Goal: Transaction & Acquisition: Purchase product/service

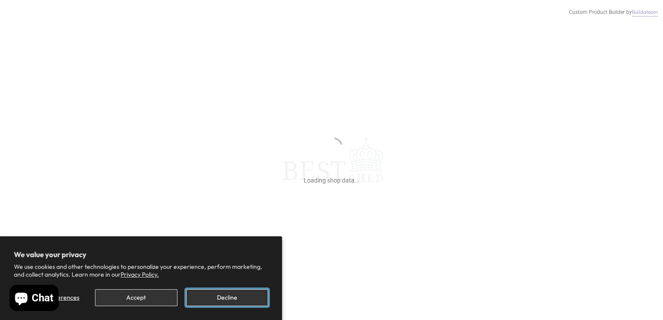
click at [234, 301] on button "Decline" at bounding box center [227, 297] width 82 height 17
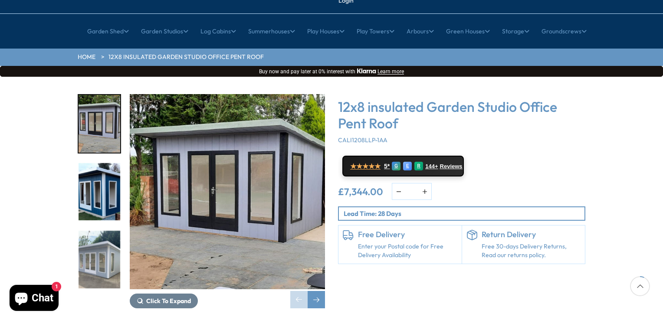
scroll to position [80, 0]
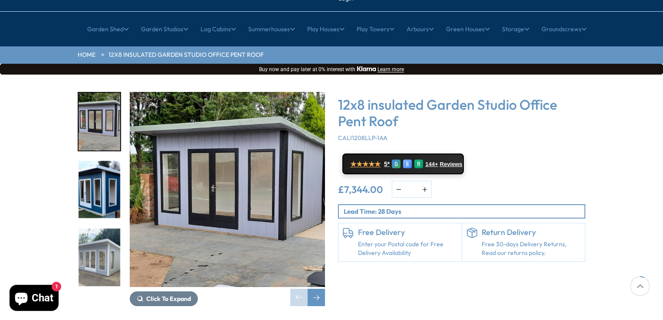
click at [103, 166] on img "2 / 8" at bounding box center [99, 190] width 42 height 58
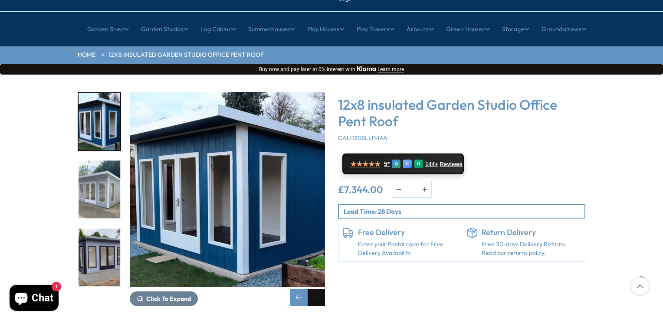
click at [320, 289] on div "Next slide" at bounding box center [315, 297] width 17 height 17
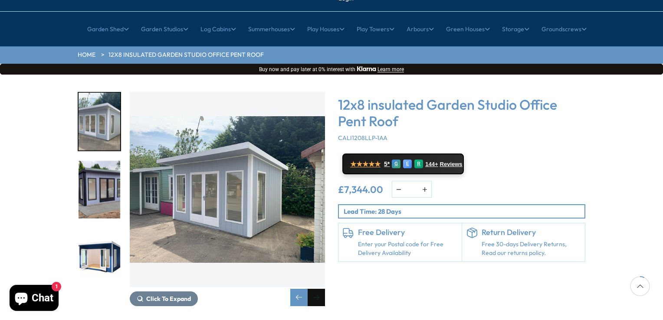
click at [320, 289] on div "Next slide" at bounding box center [315, 297] width 17 height 17
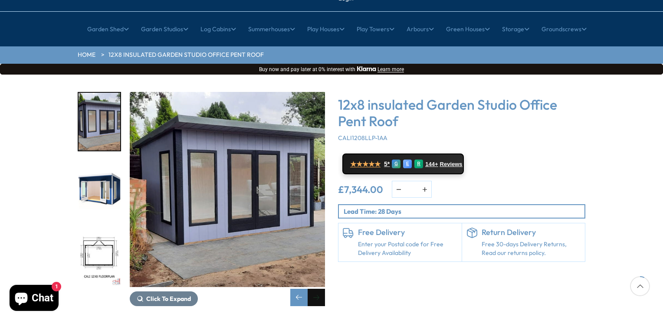
click at [320, 289] on div "Next slide" at bounding box center [315, 297] width 17 height 17
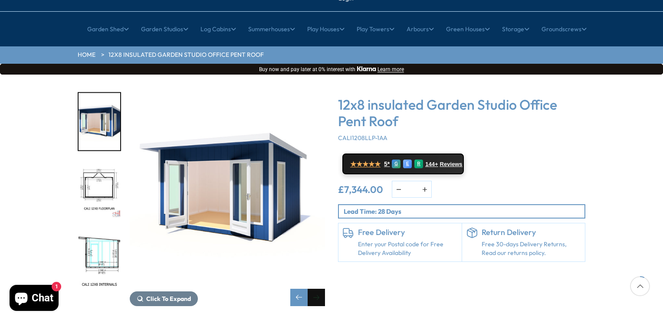
click at [320, 289] on div "Next slide" at bounding box center [315, 297] width 17 height 17
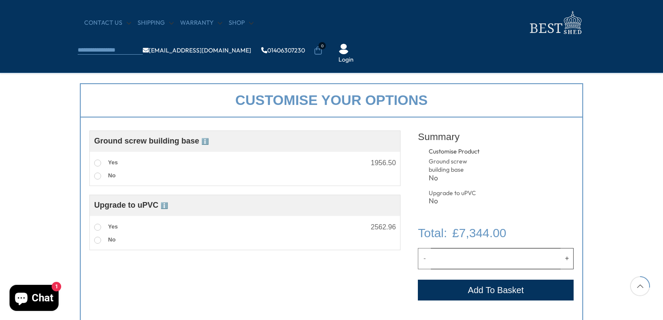
scroll to position [286, 0]
click at [167, 207] on span "ℹ️" at bounding box center [163, 205] width 7 height 7
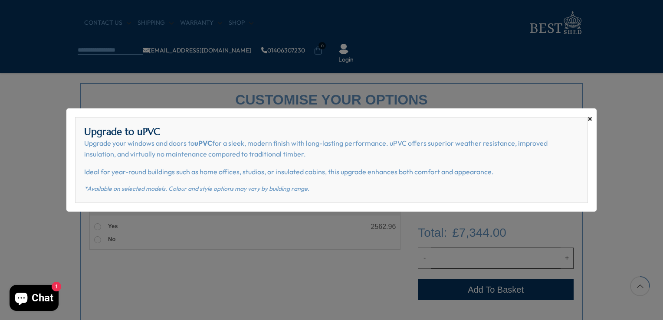
click at [589, 118] on span "×" at bounding box center [589, 119] width 5 height 12
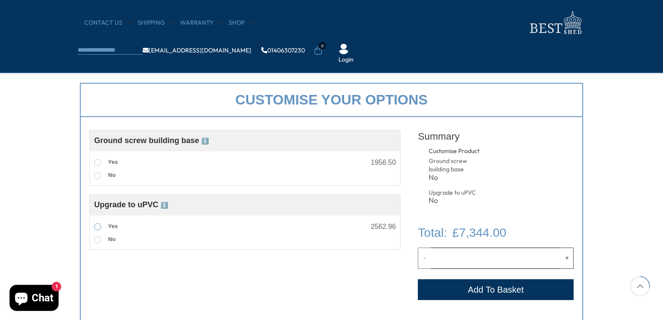
click at [96, 228] on span at bounding box center [97, 226] width 7 height 7
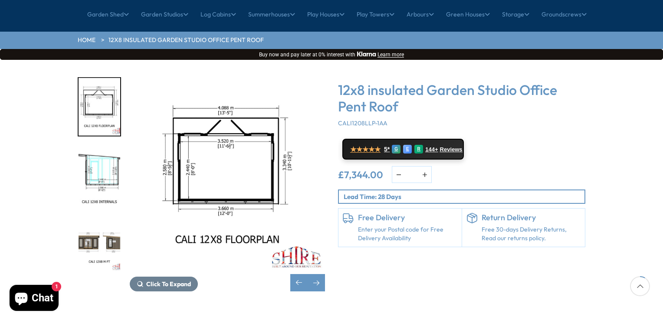
scroll to position [0, 0]
